Goal: Find specific page/section: Find specific page/section

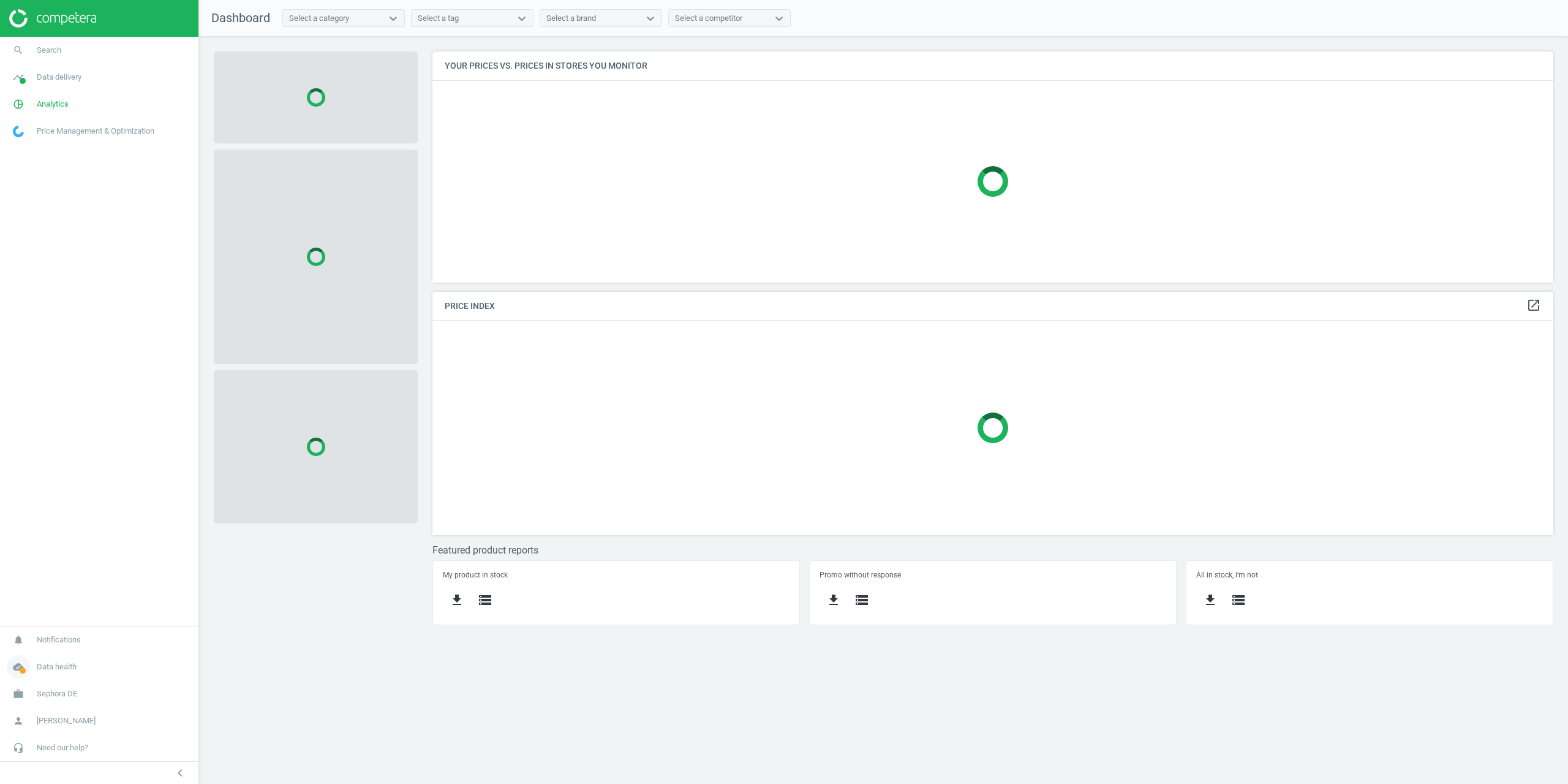
scroll to position [250, 1140]
click at [61, 693] on span "Sephora DE" at bounding box center [57, 694] width 41 height 11
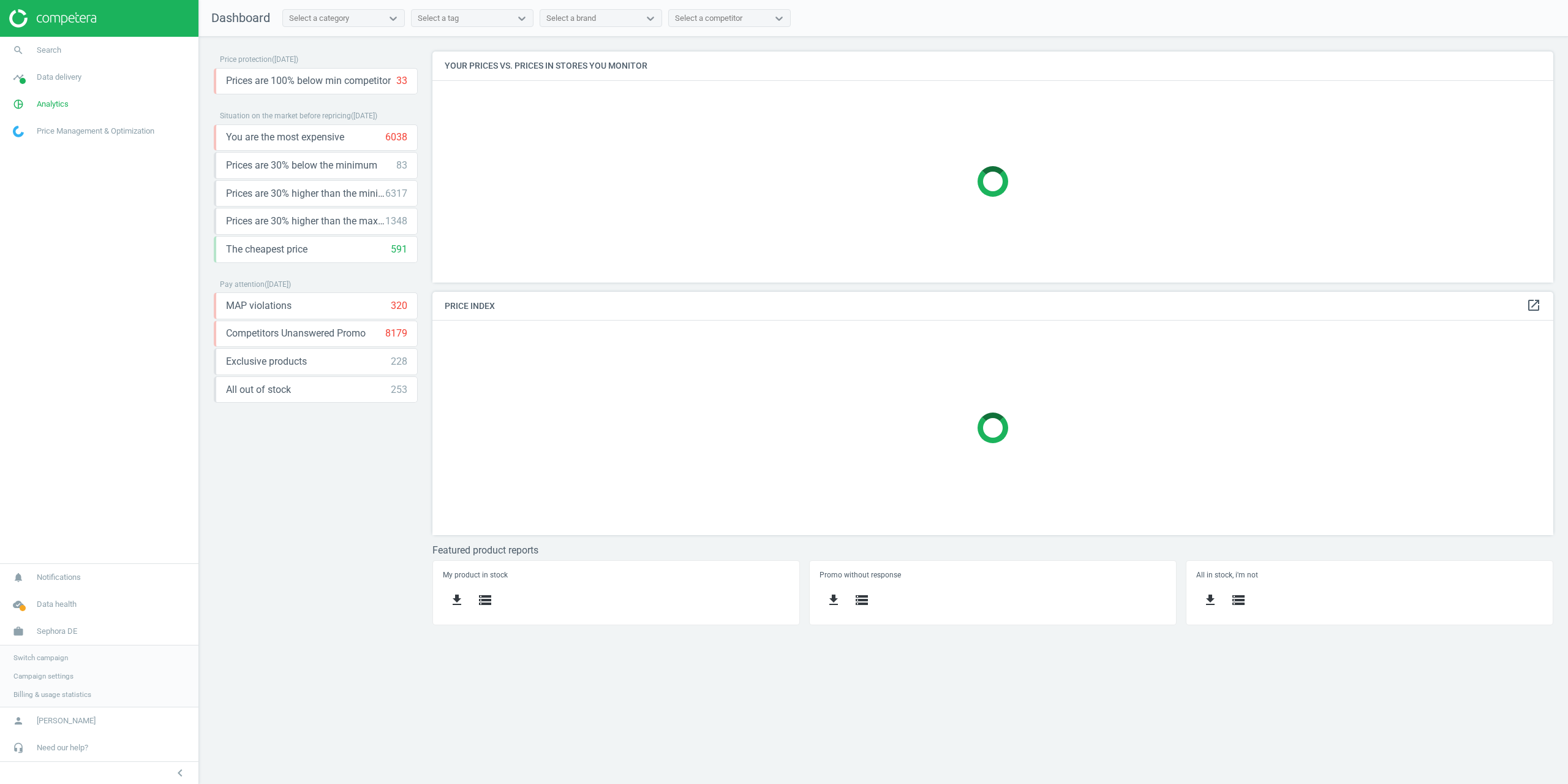
click at [58, 681] on span "Campaign settings" at bounding box center [43, 675] width 60 height 10
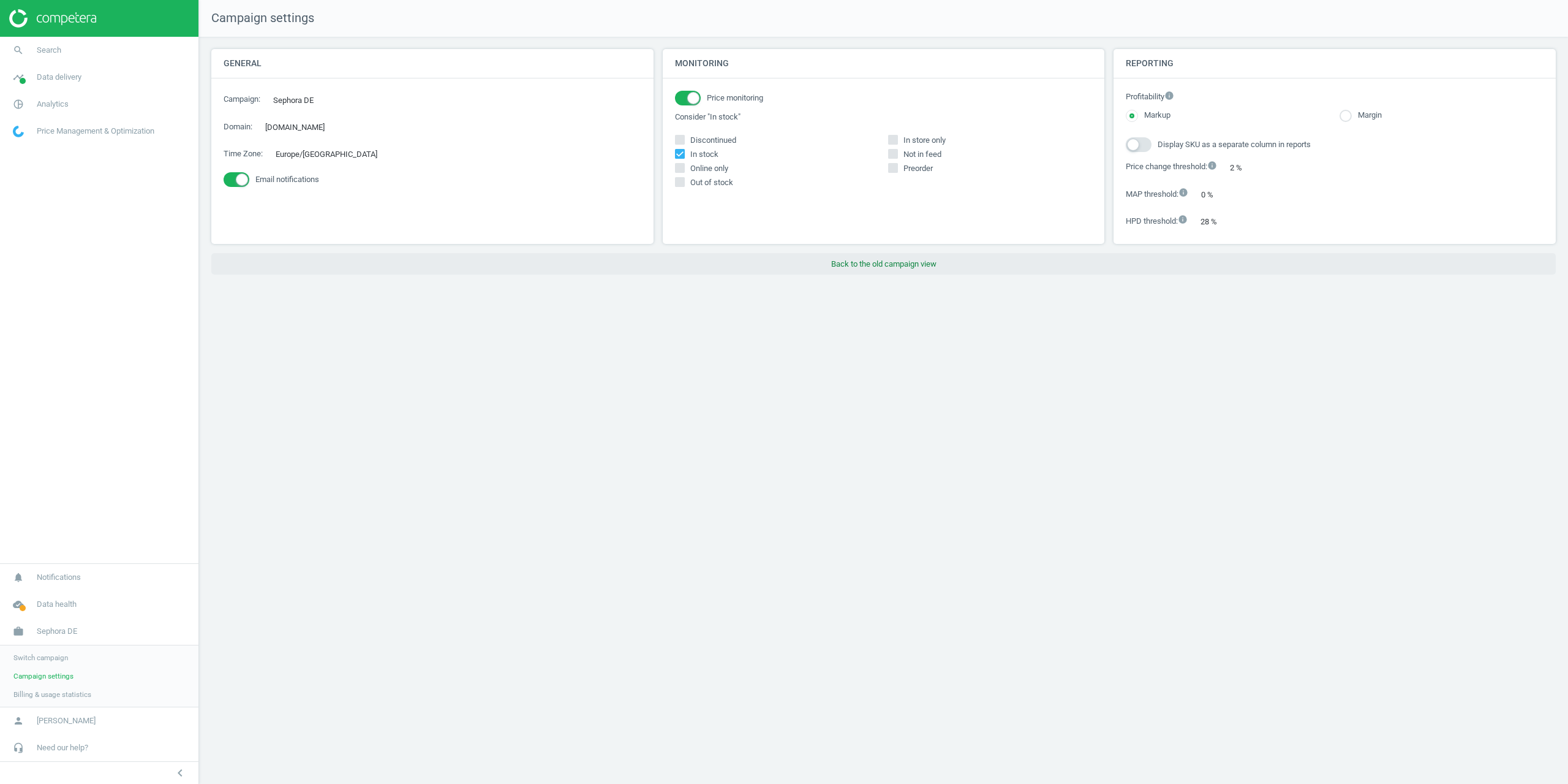
click at [844, 274] on button "Back to the old campaign view" at bounding box center [884, 264] width 1345 height 22
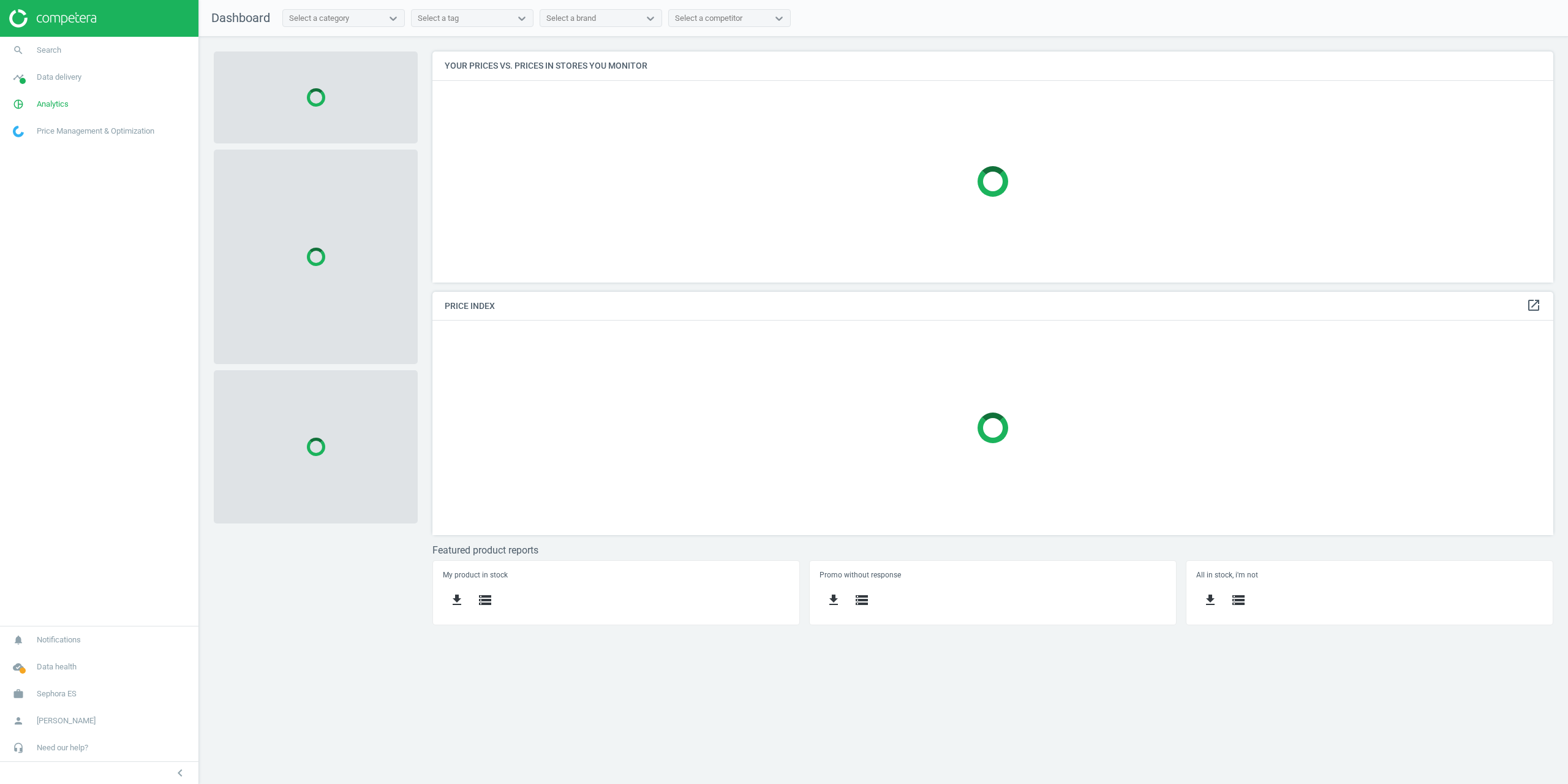
scroll to position [250, 1140]
drag, startPoint x: 212, startPoint y: 98, endPoint x: 214, endPoint y: 87, distance: 11.2
